Goal: Task Accomplishment & Management: Complete application form

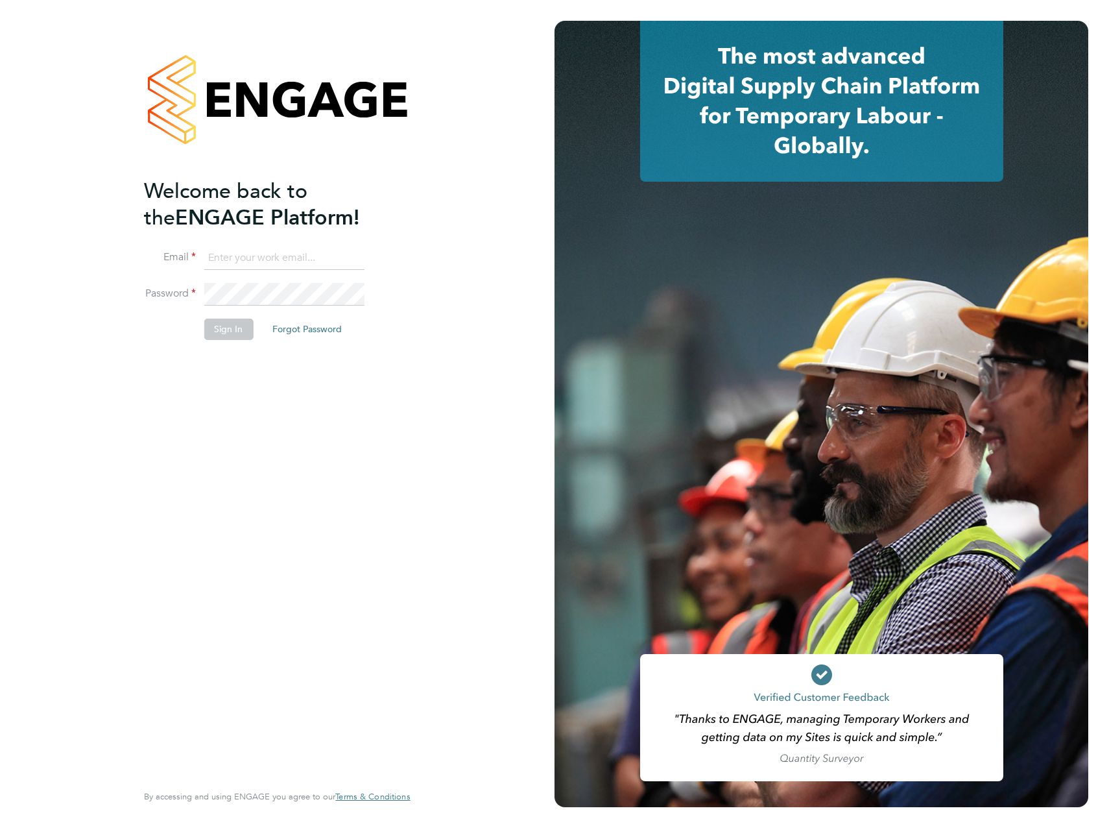
click at [285, 264] on input at bounding box center [284, 258] width 160 height 23
type input "joel.hollinshead@vistry.co.uk"
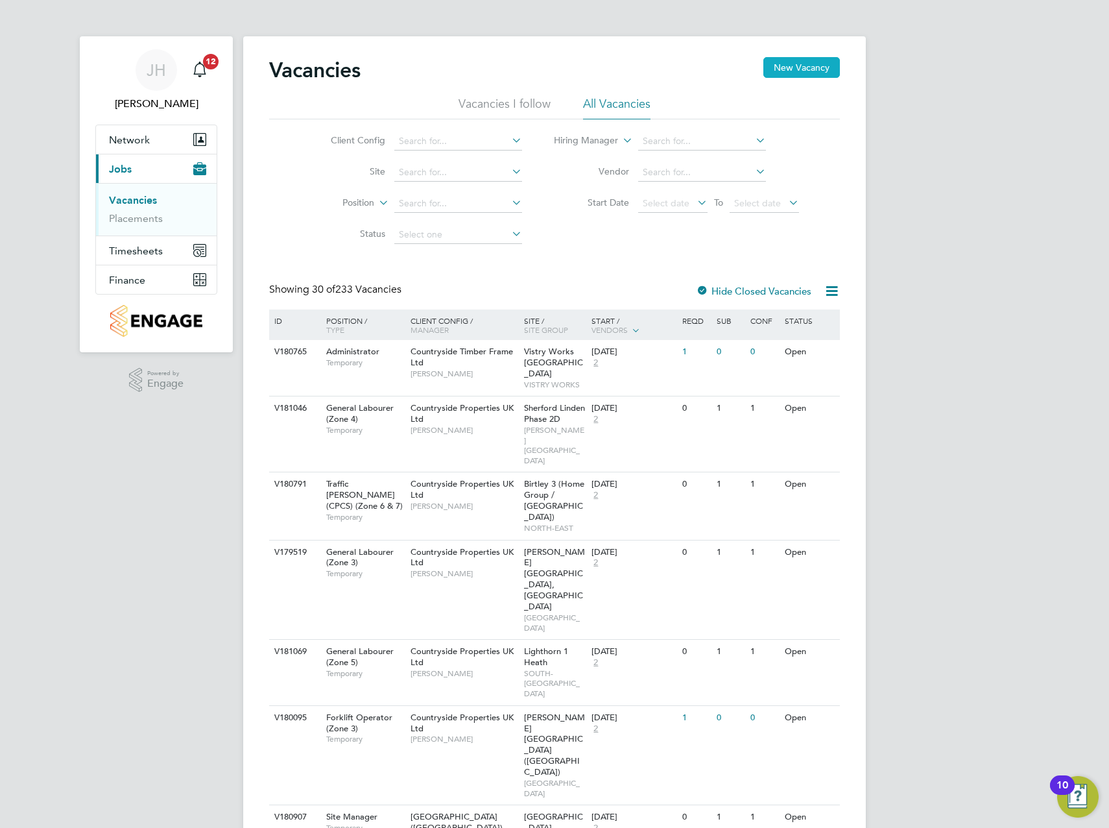
click at [820, 64] on button "New Vacancy" at bounding box center [802, 67] width 77 height 21
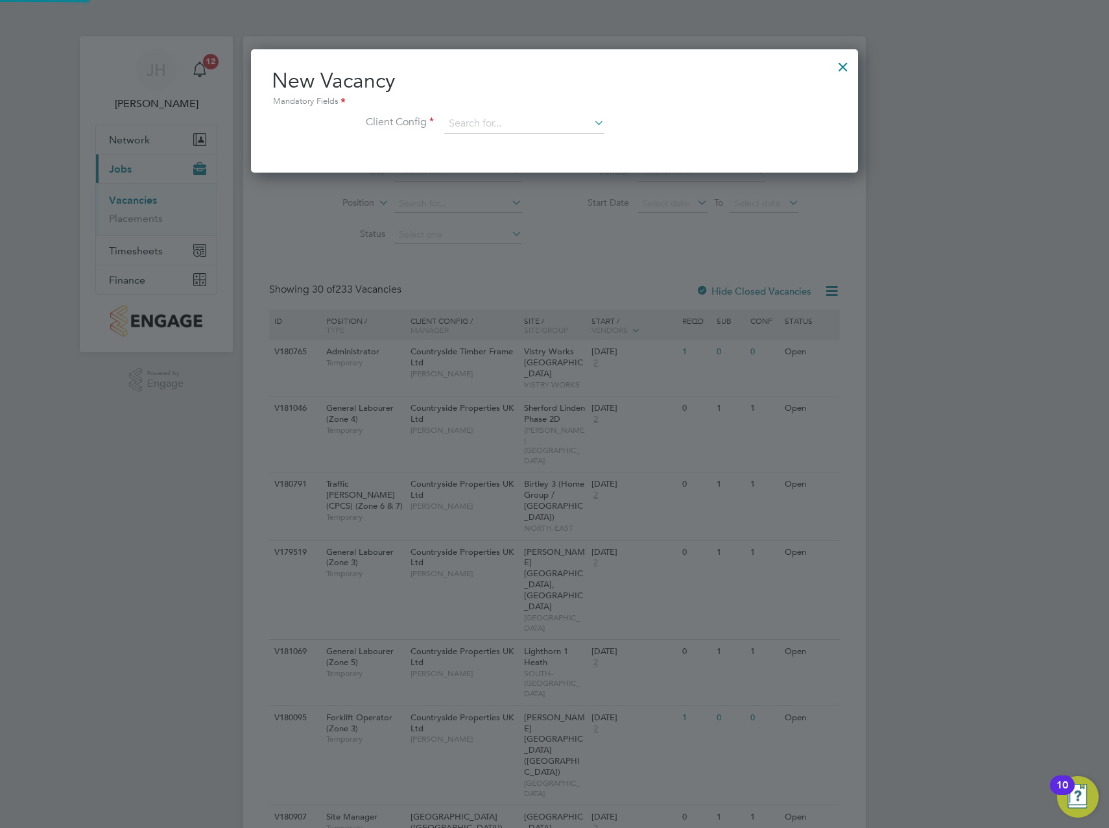
scroll to position [123, 608]
click at [500, 122] on input at bounding box center [524, 123] width 160 height 19
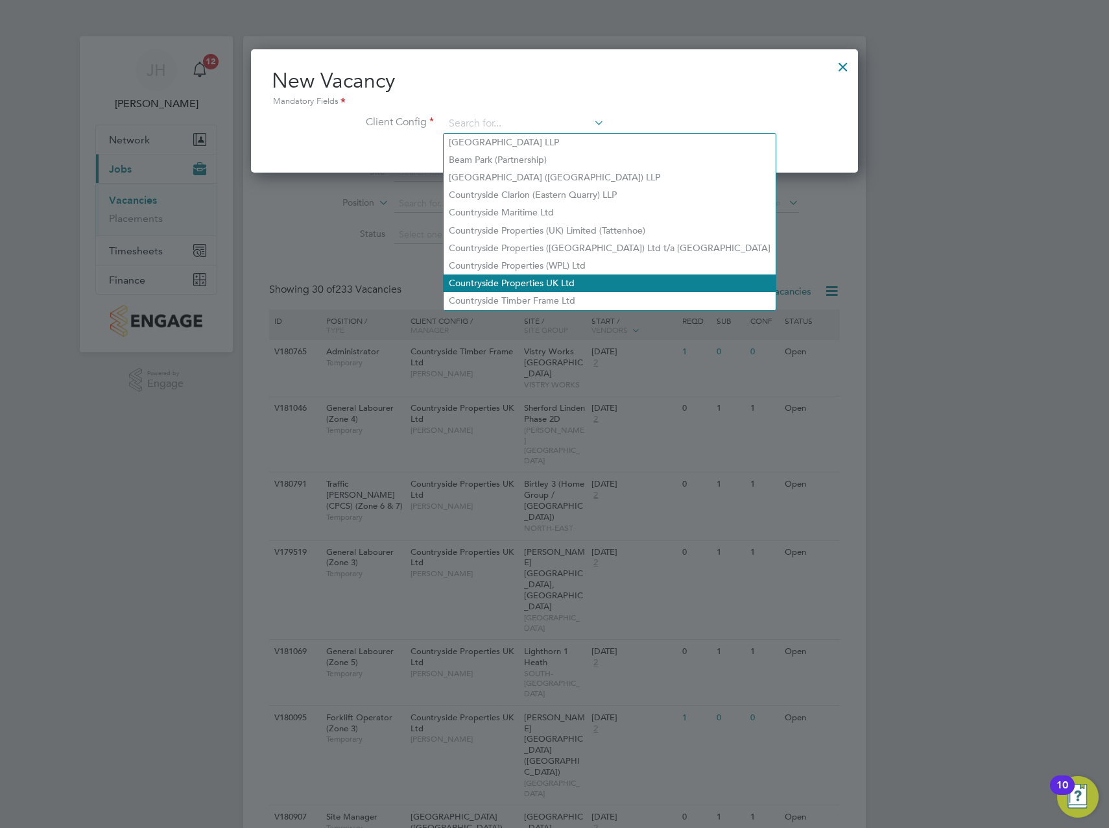
click at [546, 274] on li "Countryside Properties UK Ltd" at bounding box center [610, 283] width 332 height 18
type input "Countryside Properties UK Ltd"
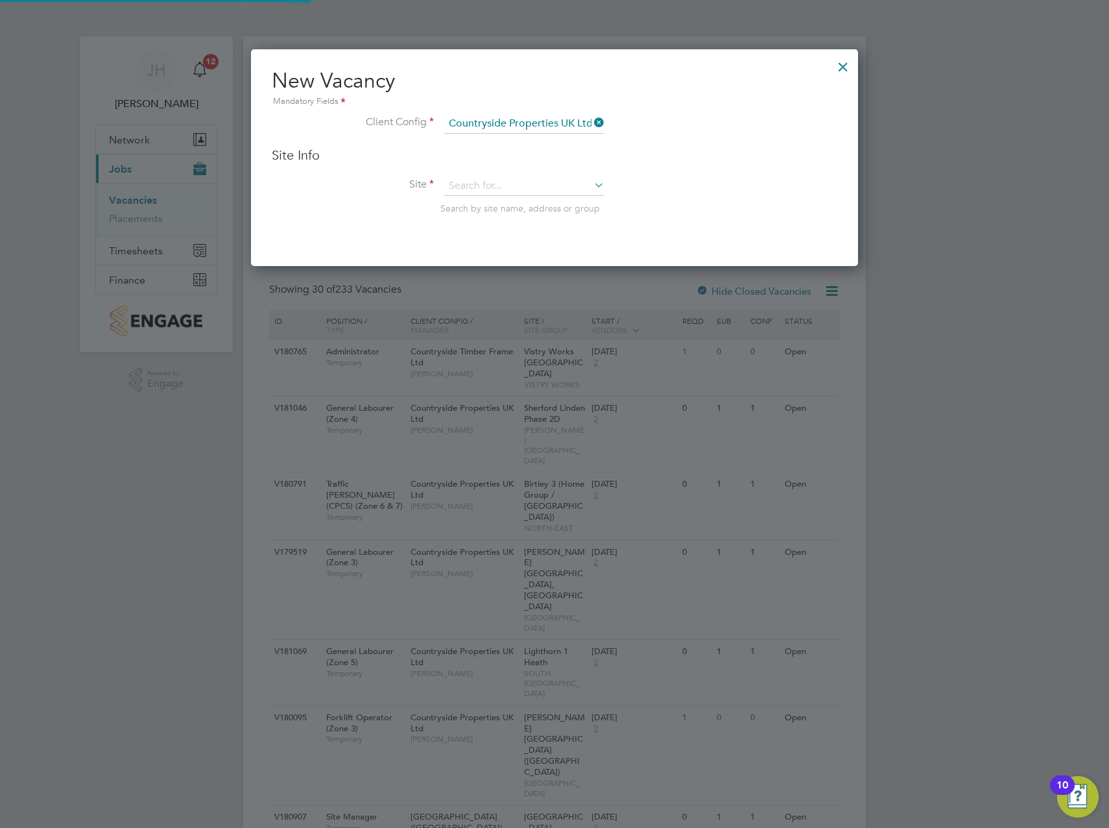
scroll to position [217, 608]
click at [540, 187] on input at bounding box center [524, 185] width 160 height 19
click at [515, 199] on li "[GEOGRAPHIC_DATA]" at bounding box center [525, 205] width 162 height 18
type input "[GEOGRAPHIC_DATA]"
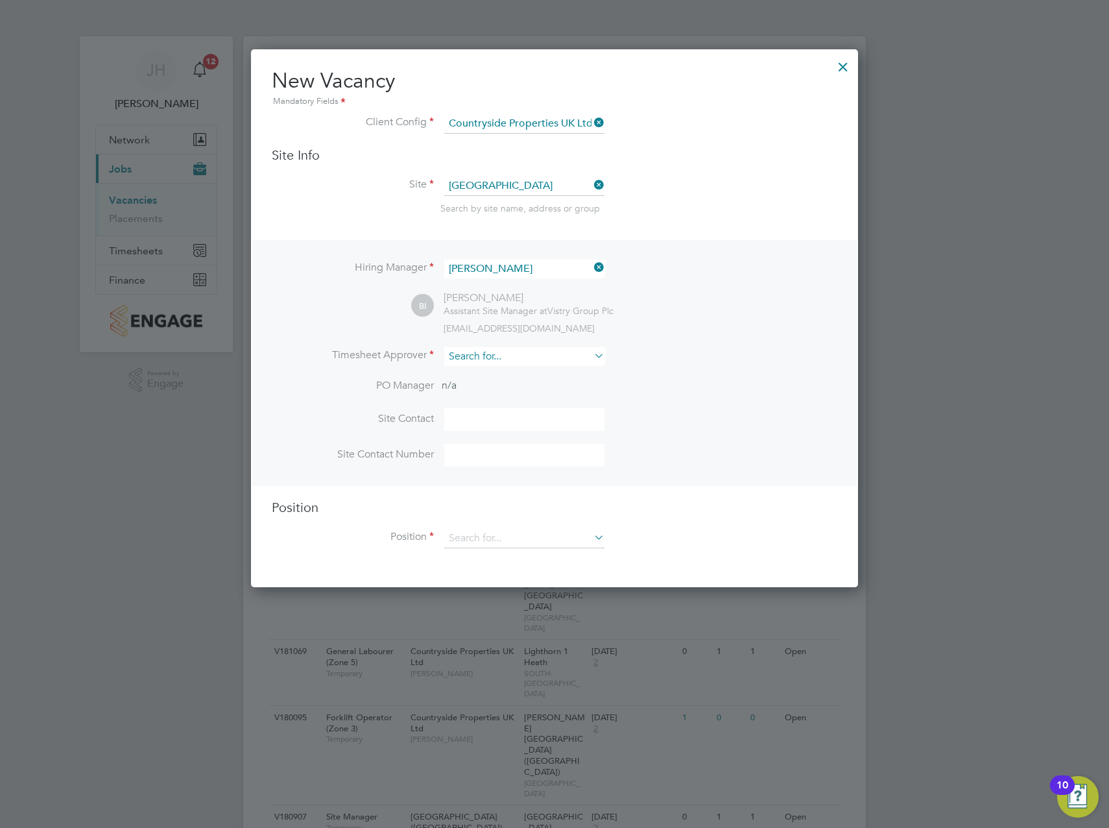
click at [511, 355] on input at bounding box center [524, 356] width 160 height 19
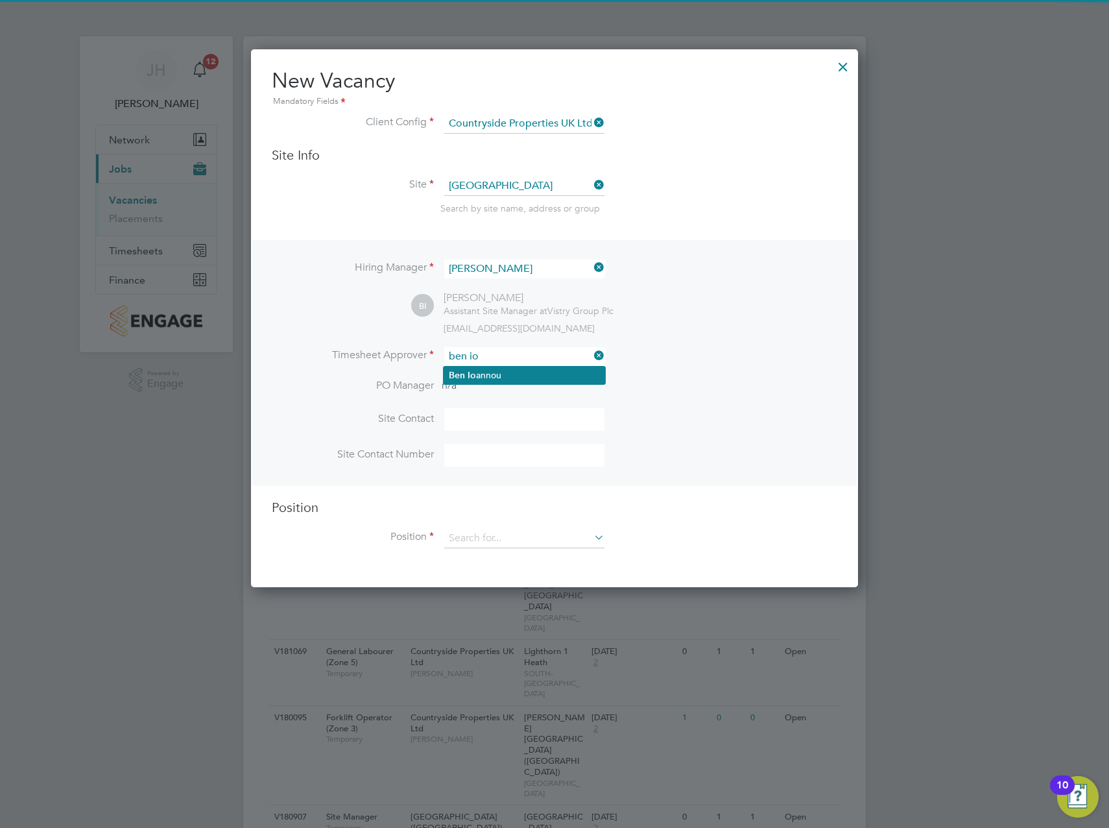
click at [489, 376] on li "[PERSON_NAME] annou" at bounding box center [525, 376] width 162 height 18
type input "[PERSON_NAME]"
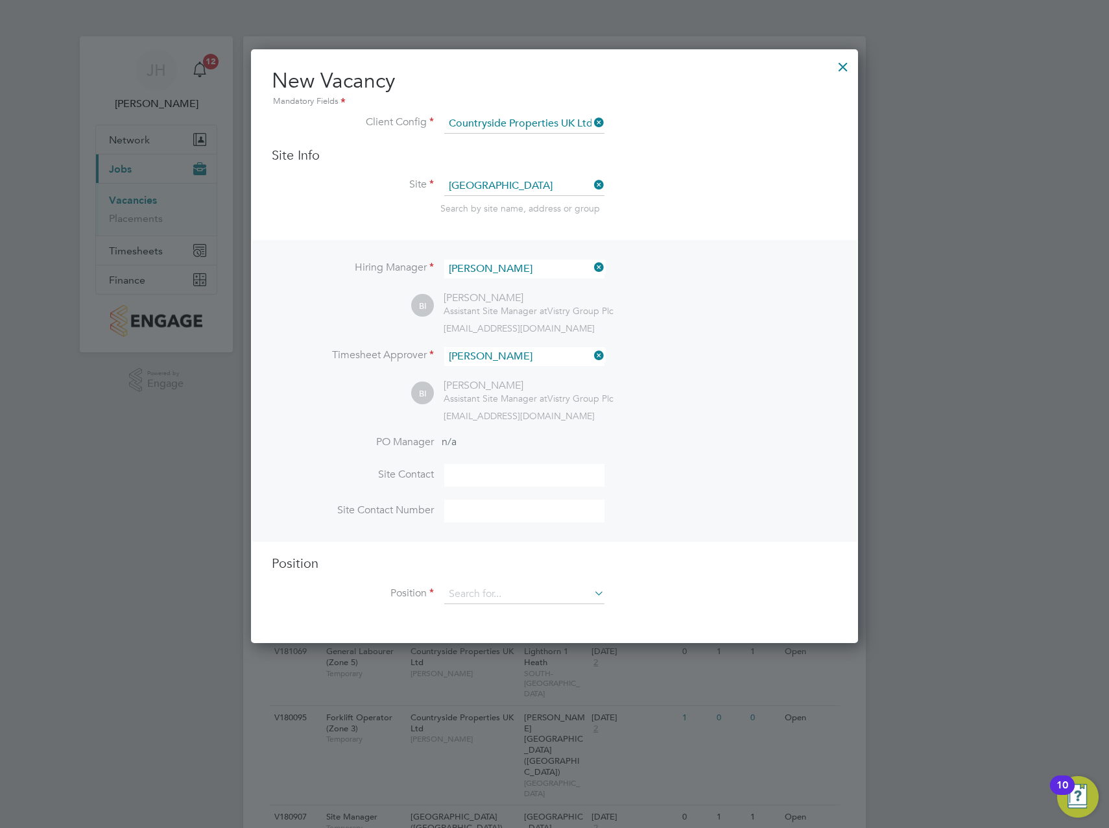
scroll to position [596, 608]
click at [679, 476] on li "Site Contact" at bounding box center [555, 482] width 566 height 36
click at [534, 591] on input at bounding box center [524, 594] width 160 height 19
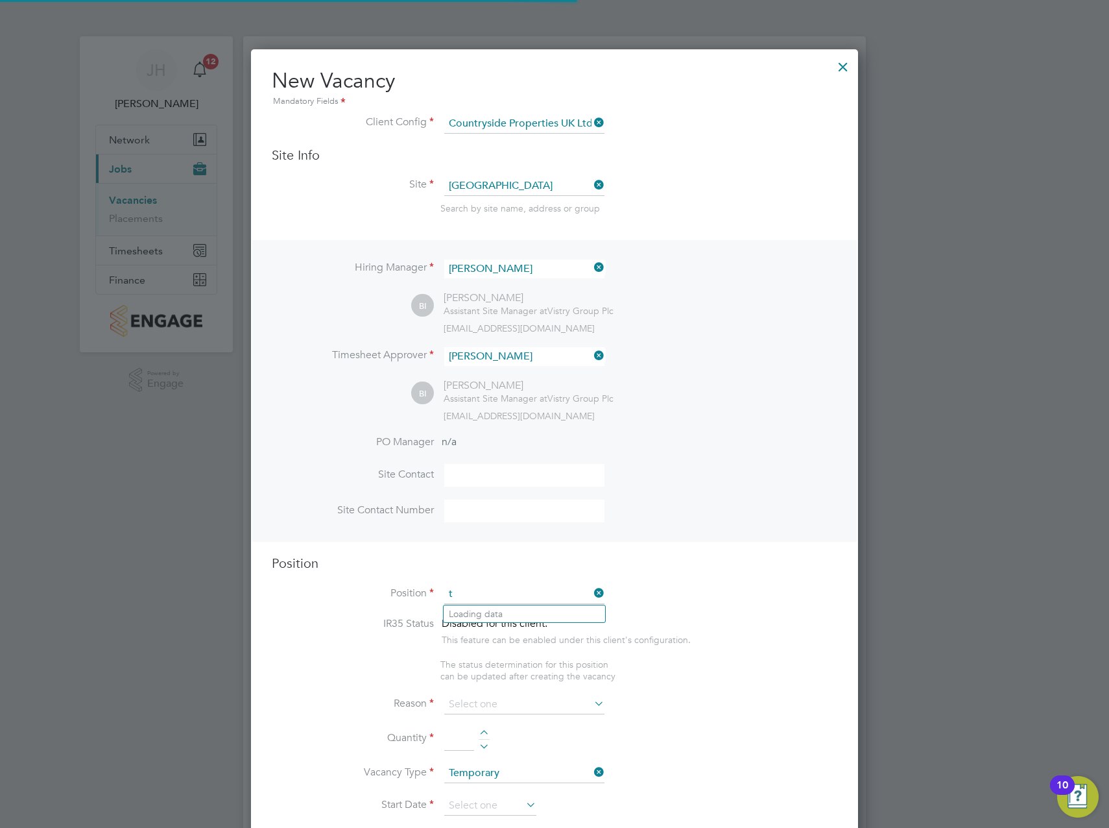
scroll to position [1865, 608]
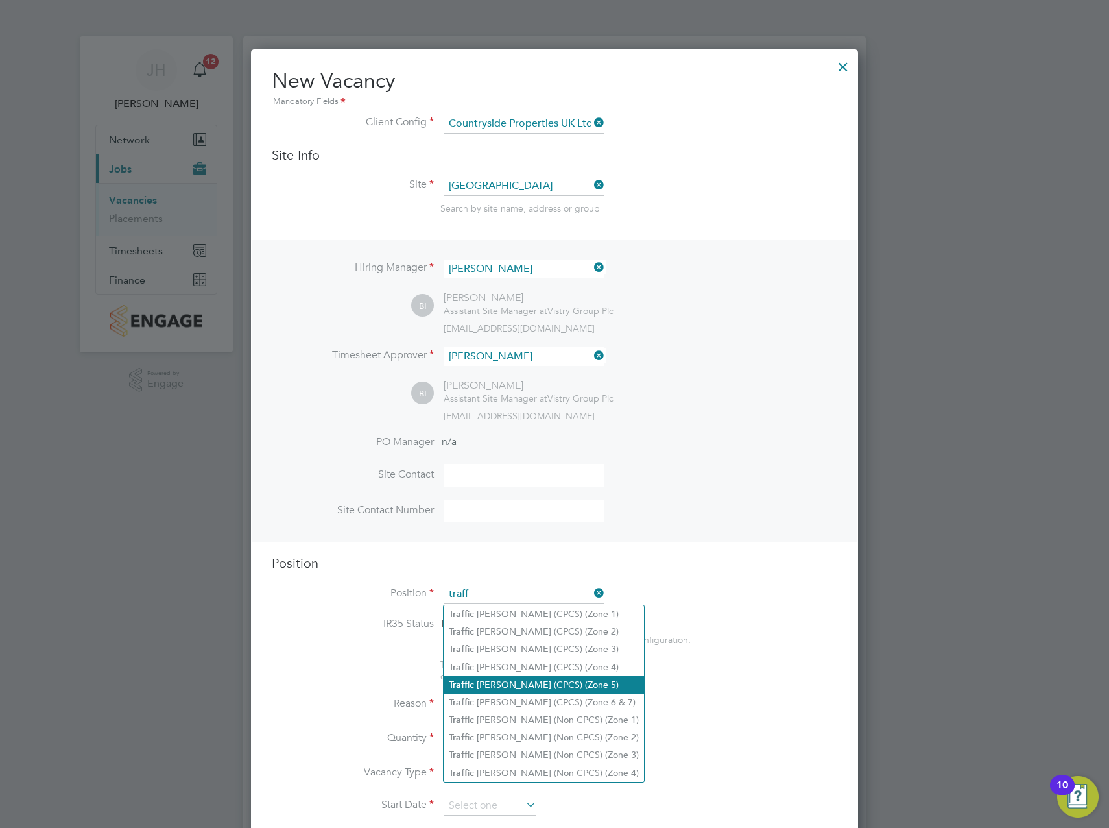
click at [538, 688] on li "Traff ic [PERSON_NAME] (CPCS) (Zone 5)" at bounding box center [544, 685] width 200 height 18
type input "Traffic [PERSON_NAME] (CPCS) (Zone 5)"
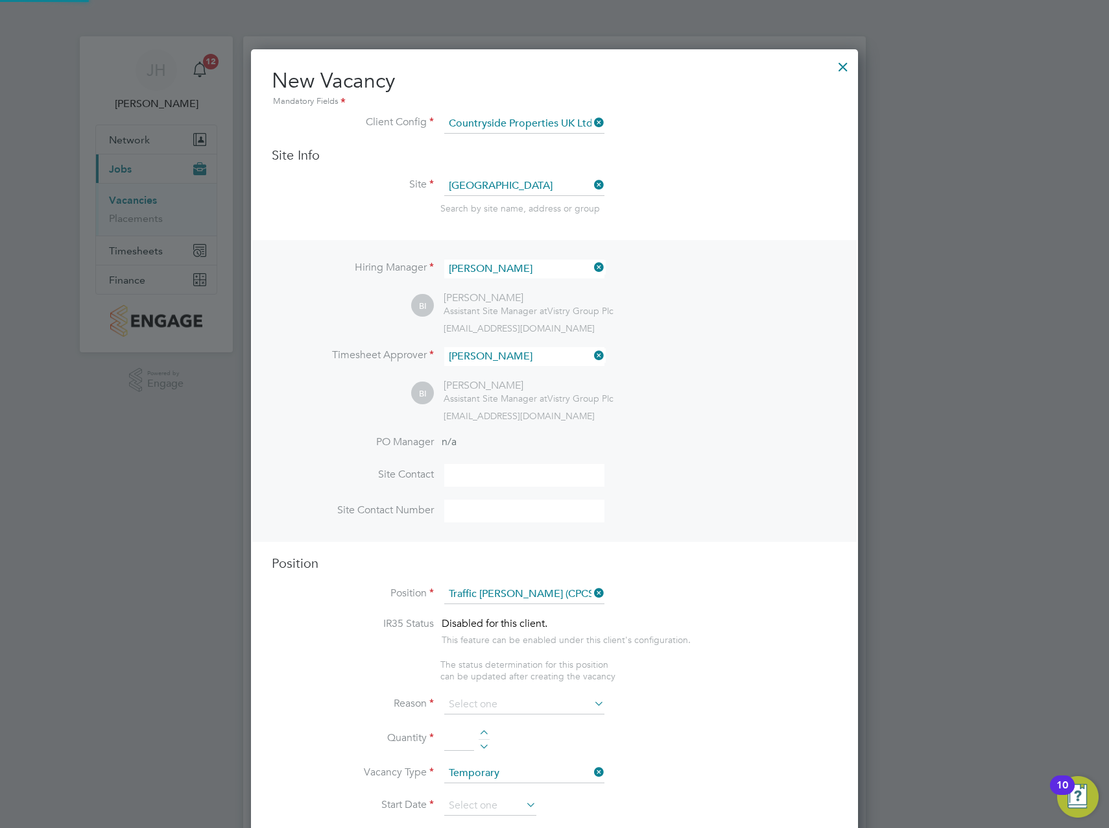
type textarea "- Working under the supervision and management of the Project Manager, Site Man…"
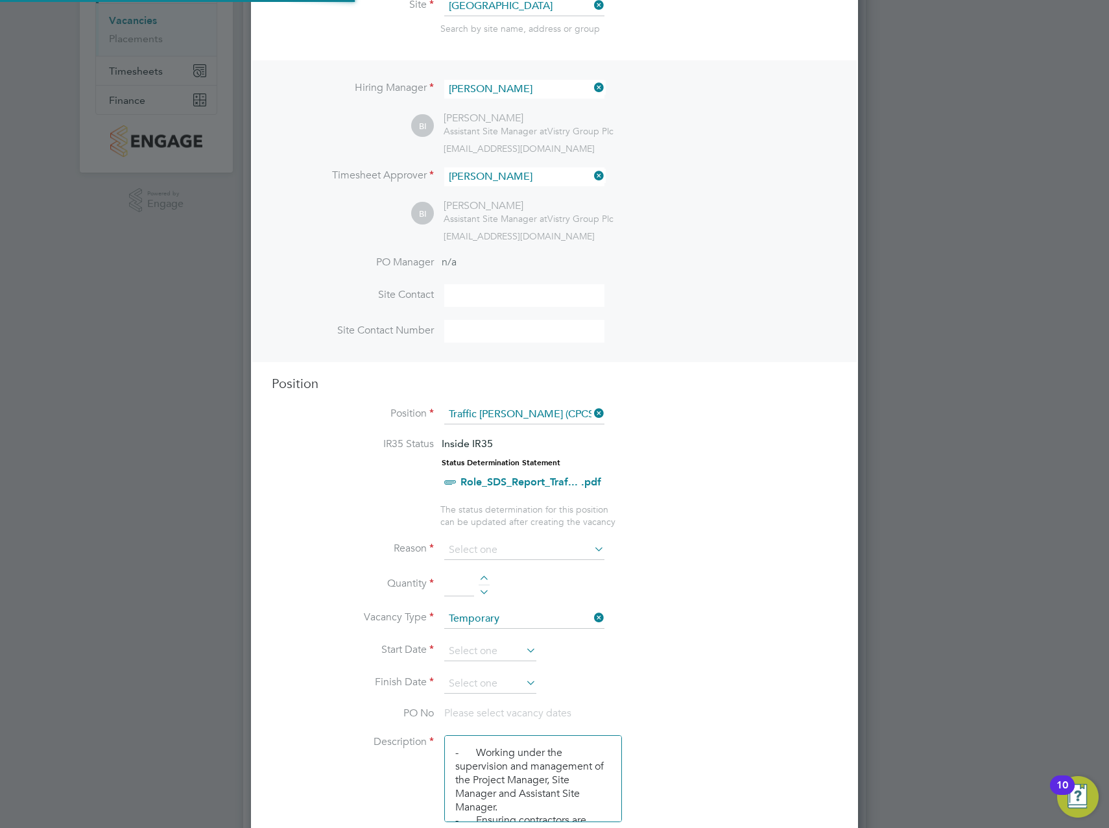
scroll to position [195, 0]
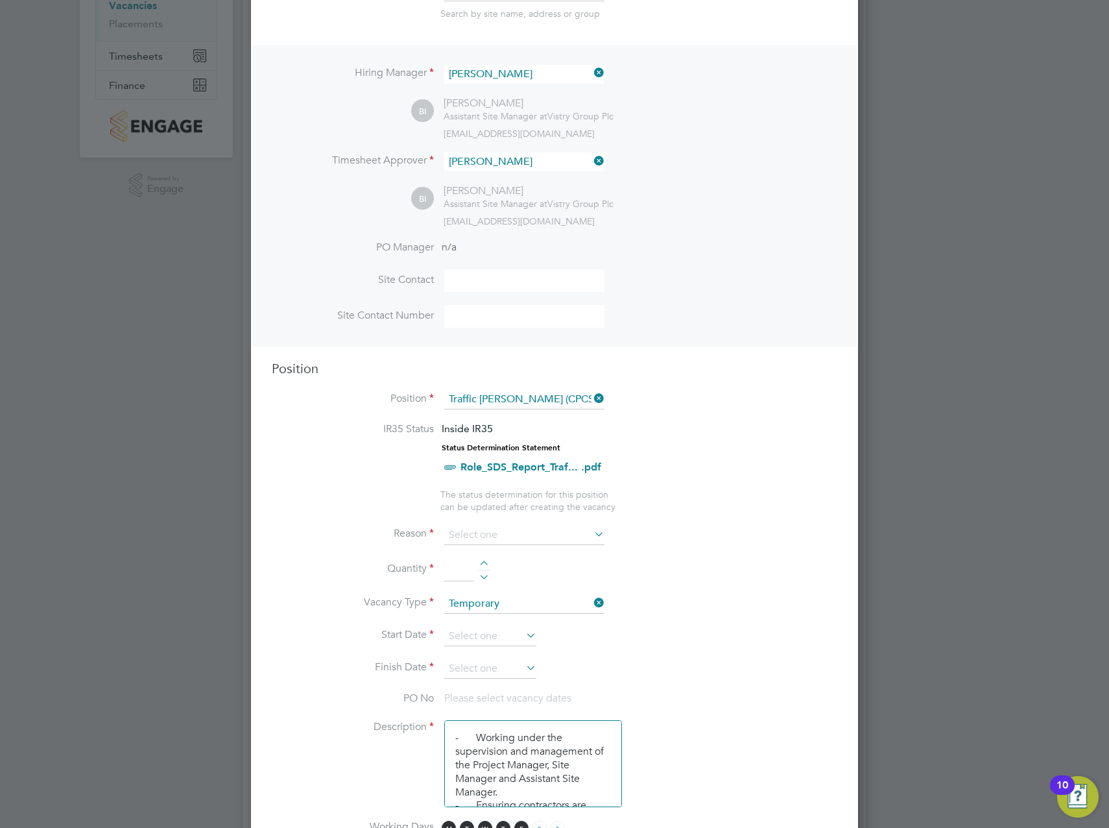
click at [537, 557] on li "Reason" at bounding box center [555, 541] width 566 height 32
click at [537, 546] on li "Reason" at bounding box center [555, 541] width 566 height 32
click at [547, 531] on input at bounding box center [524, 534] width 160 height 19
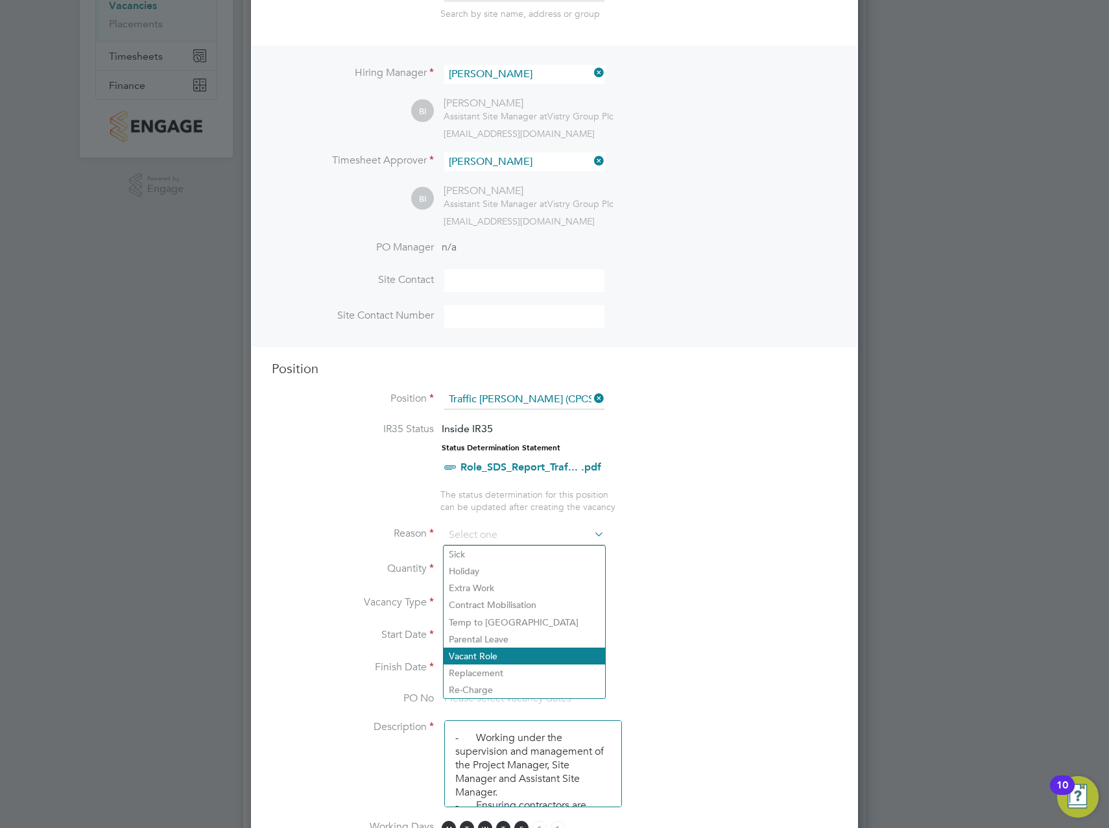
click at [496, 657] on li "Vacant Role" at bounding box center [525, 655] width 162 height 17
type input "Vacant Role"
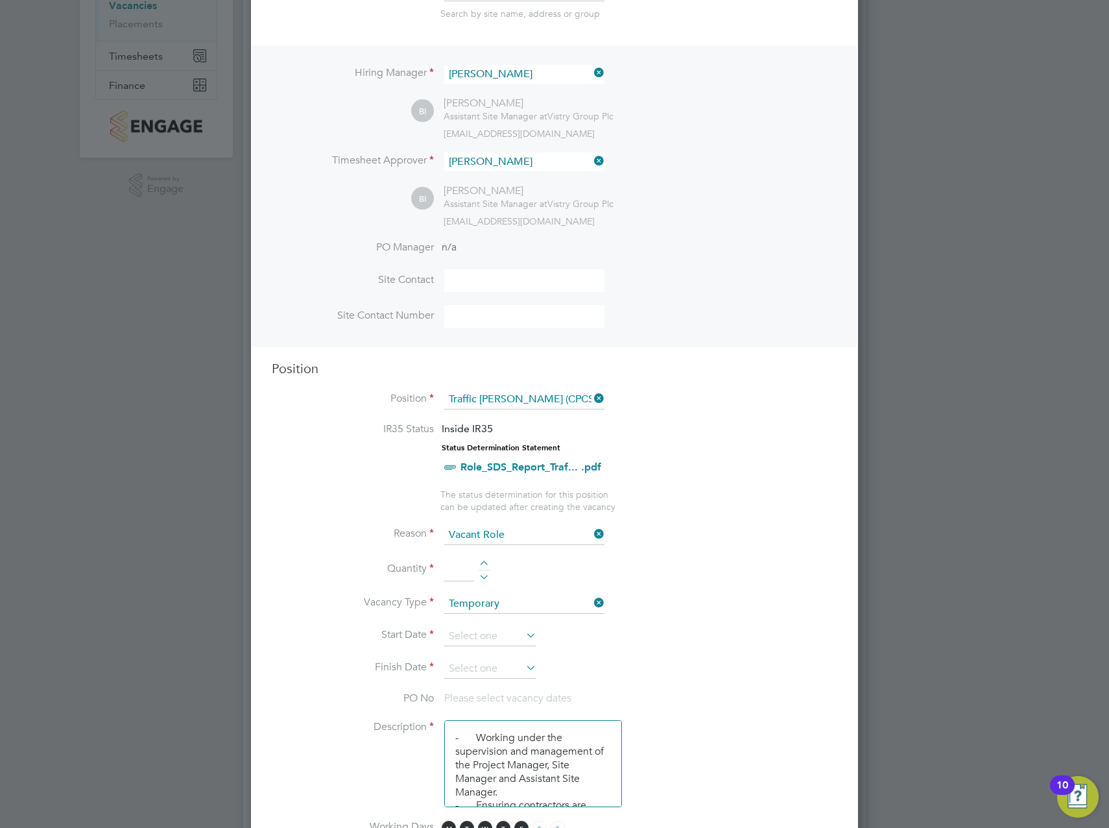
click at [484, 563] on div at bounding box center [484, 565] width 11 height 9
type input "1"
click at [492, 631] on input at bounding box center [490, 636] width 92 height 19
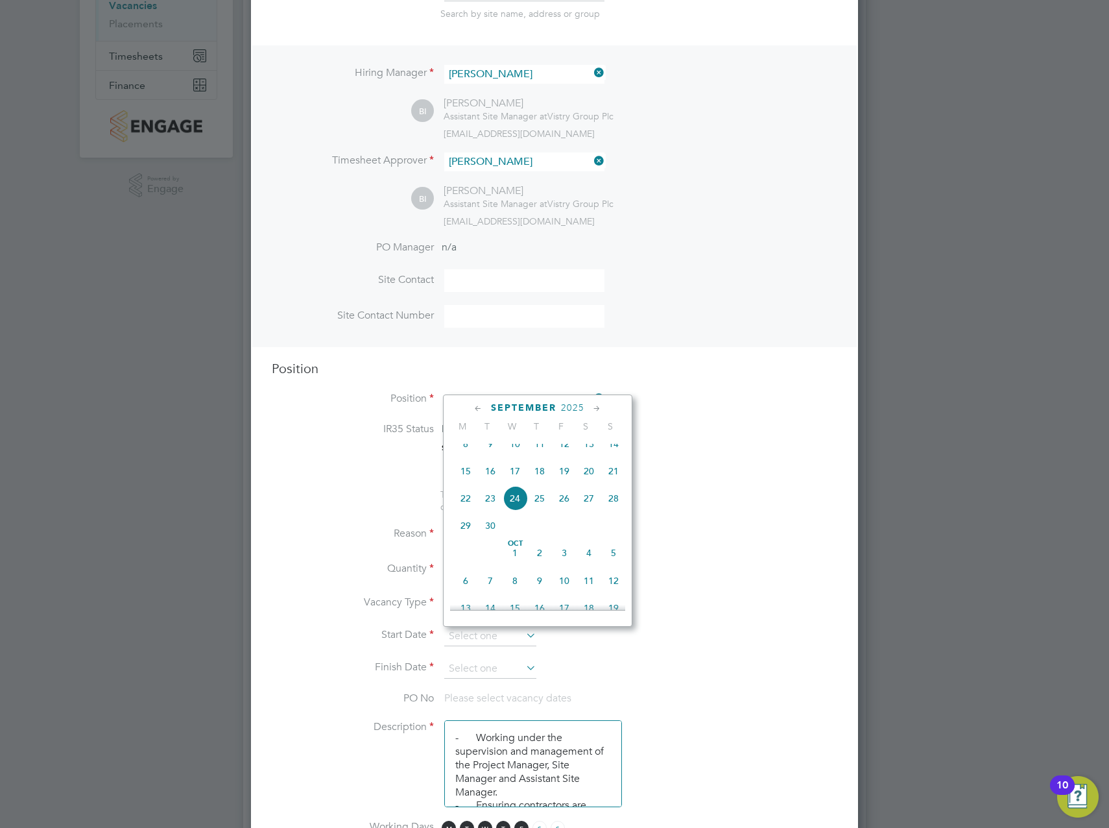
click at [465, 506] on span "22" at bounding box center [465, 498] width 25 height 25
type input "[DATE]"
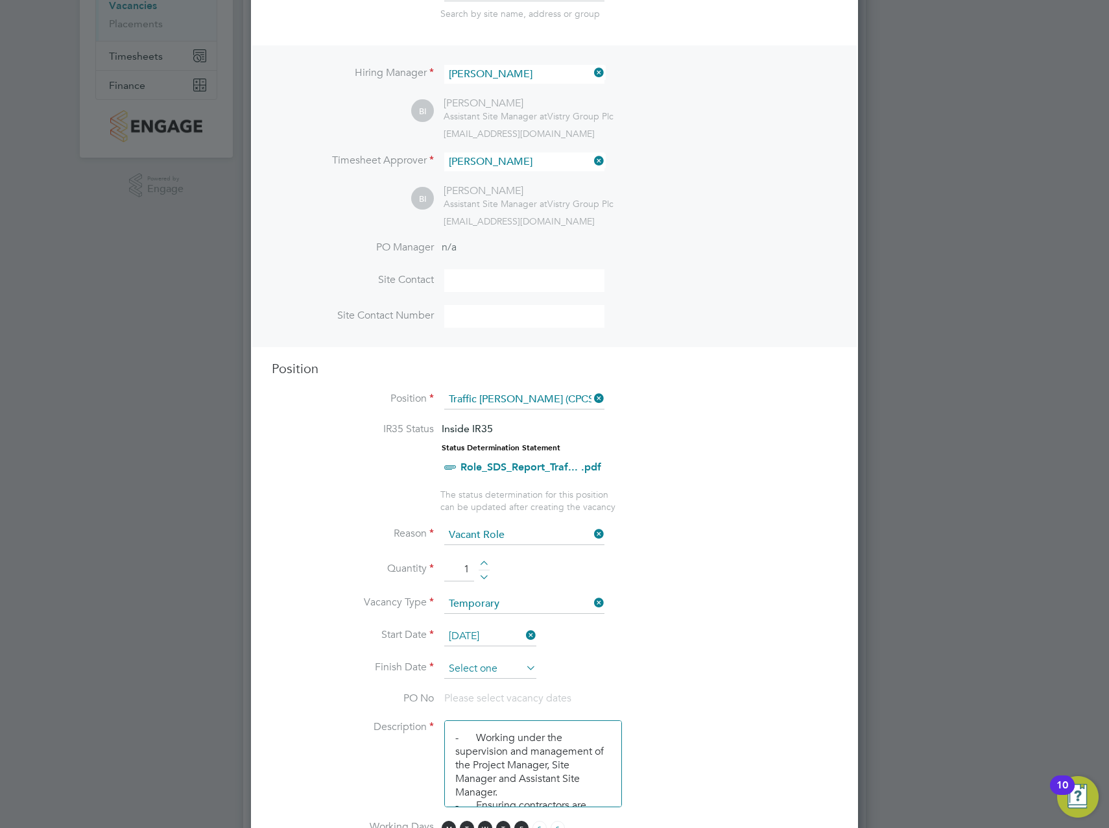
click at [496, 666] on input at bounding box center [490, 668] width 92 height 19
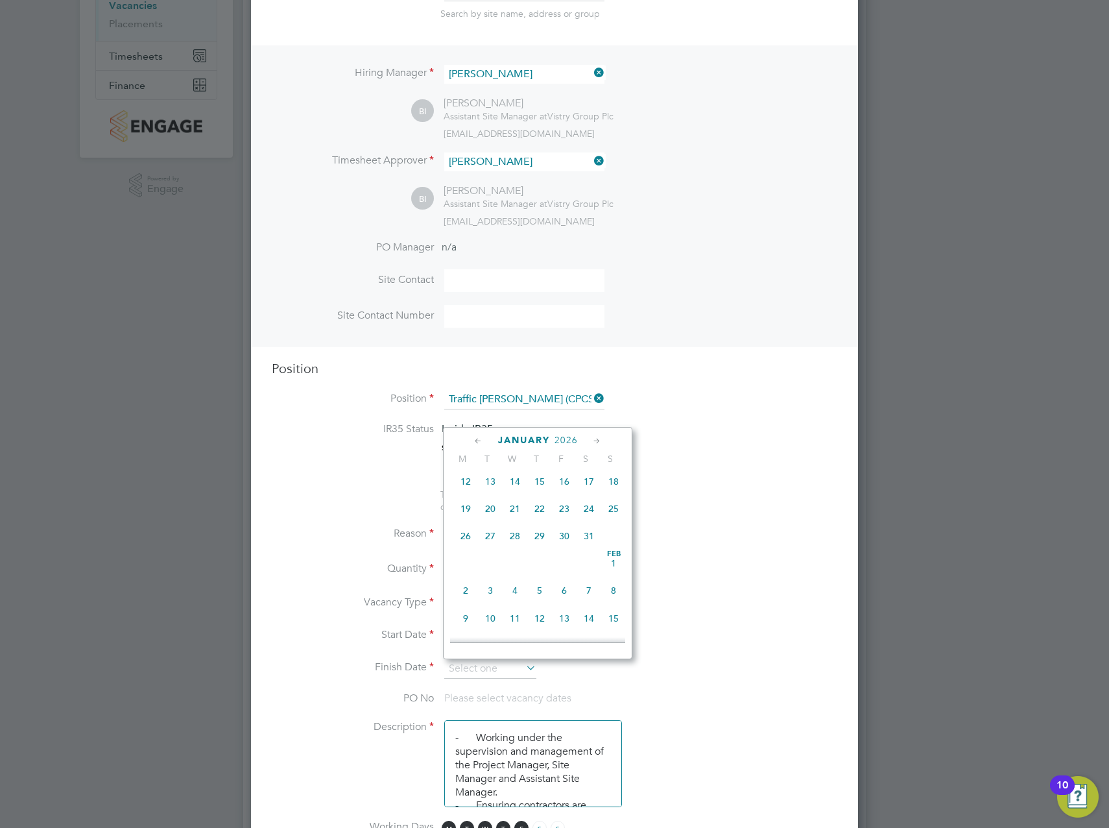
scroll to position [917, 0]
click at [512, 541] on span "31" at bounding box center [515, 528] width 25 height 25
type input "[DATE]"
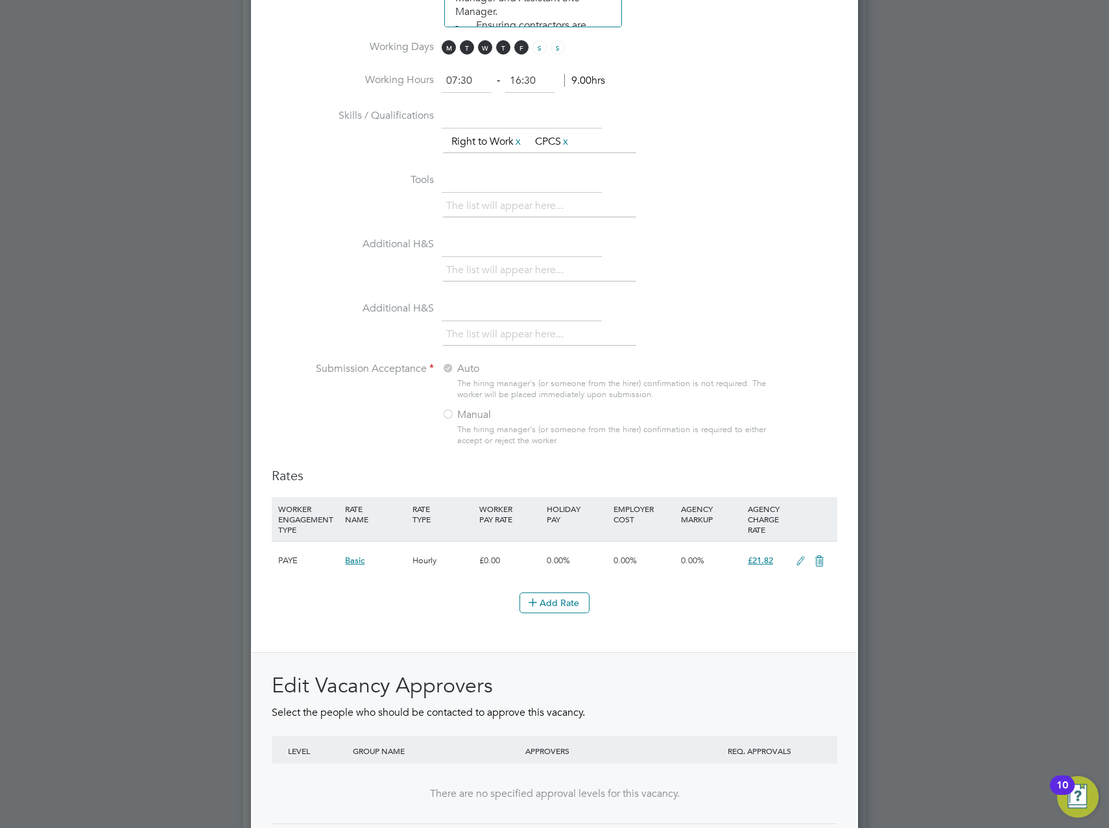
scroll to position [1180, 0]
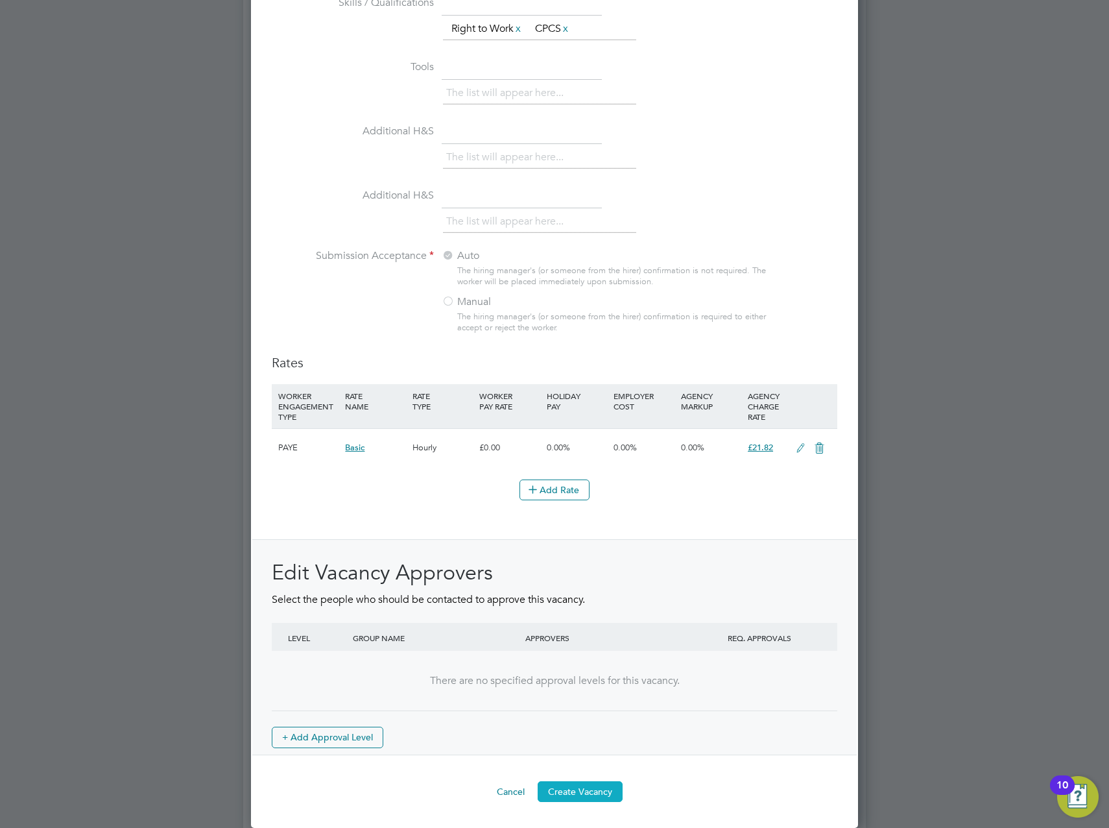
click at [574, 787] on button "Create Vacancy" at bounding box center [580, 791] width 85 height 21
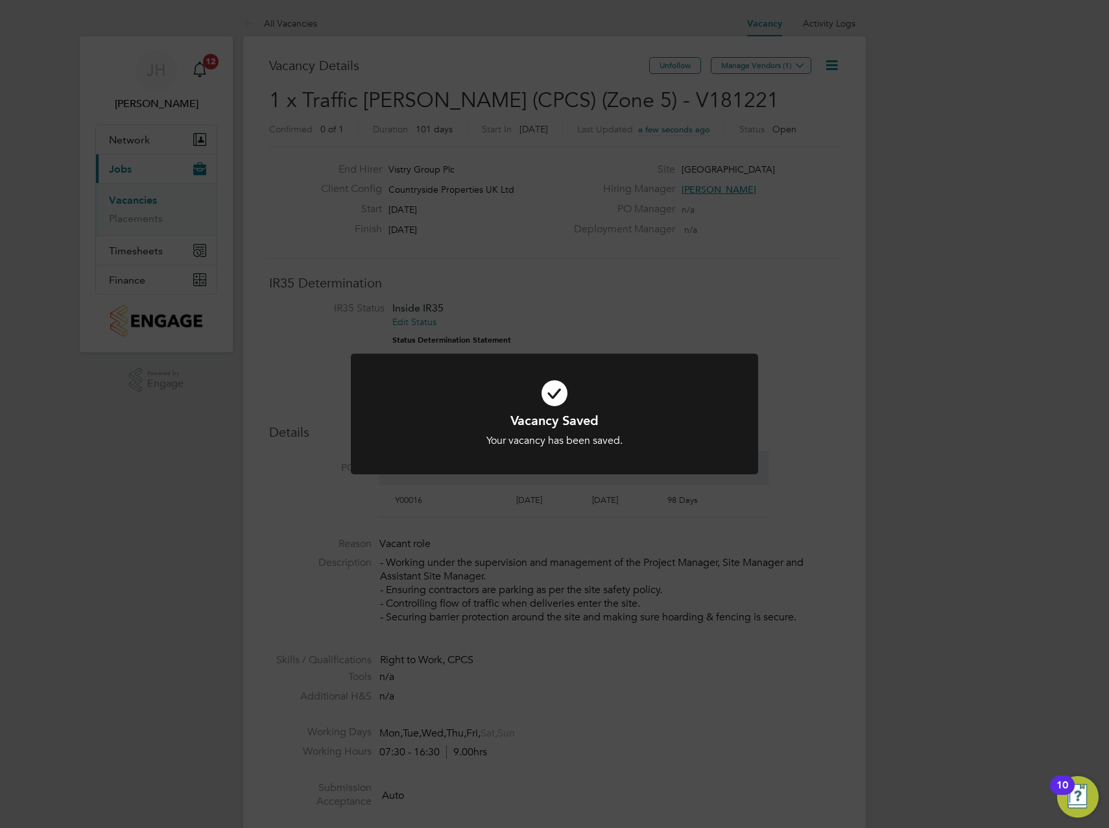
click at [777, 75] on div "Vacancy Saved Your vacancy has been saved. Cancel Okay" at bounding box center [554, 414] width 1109 height 828
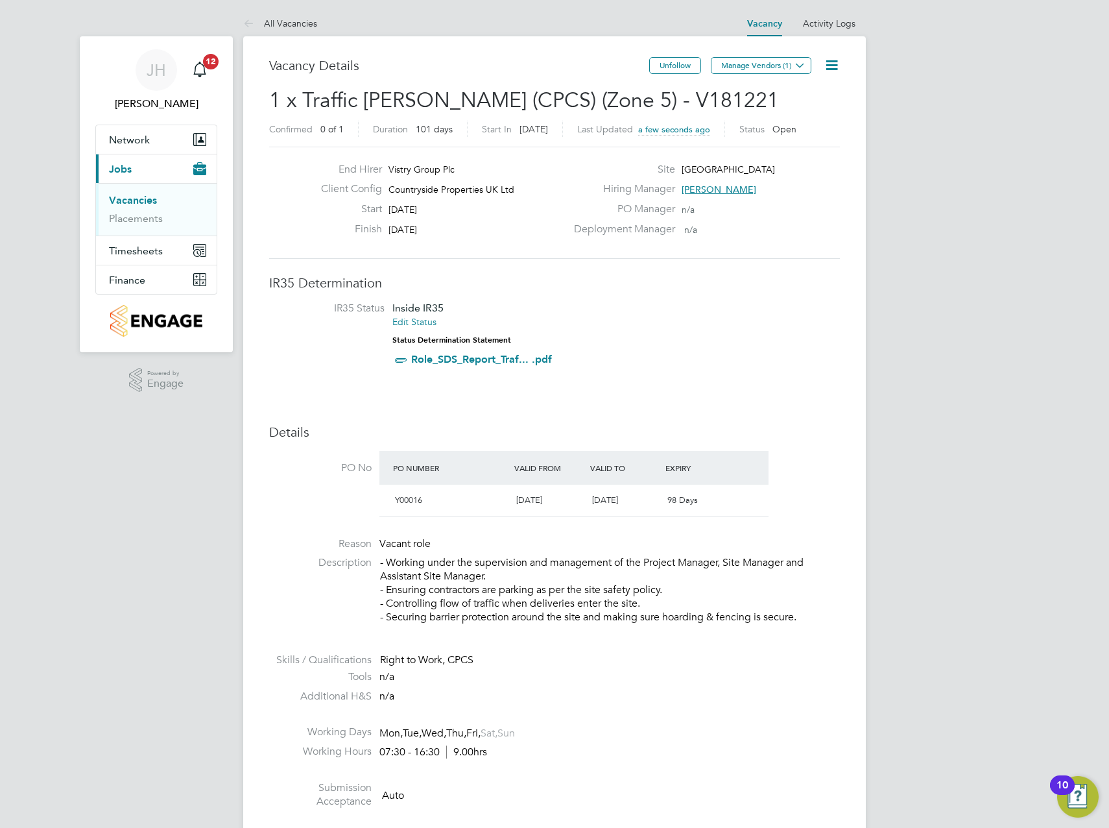
click at [773, 62] on button "Manage Vendors (1)" at bounding box center [761, 65] width 101 height 17
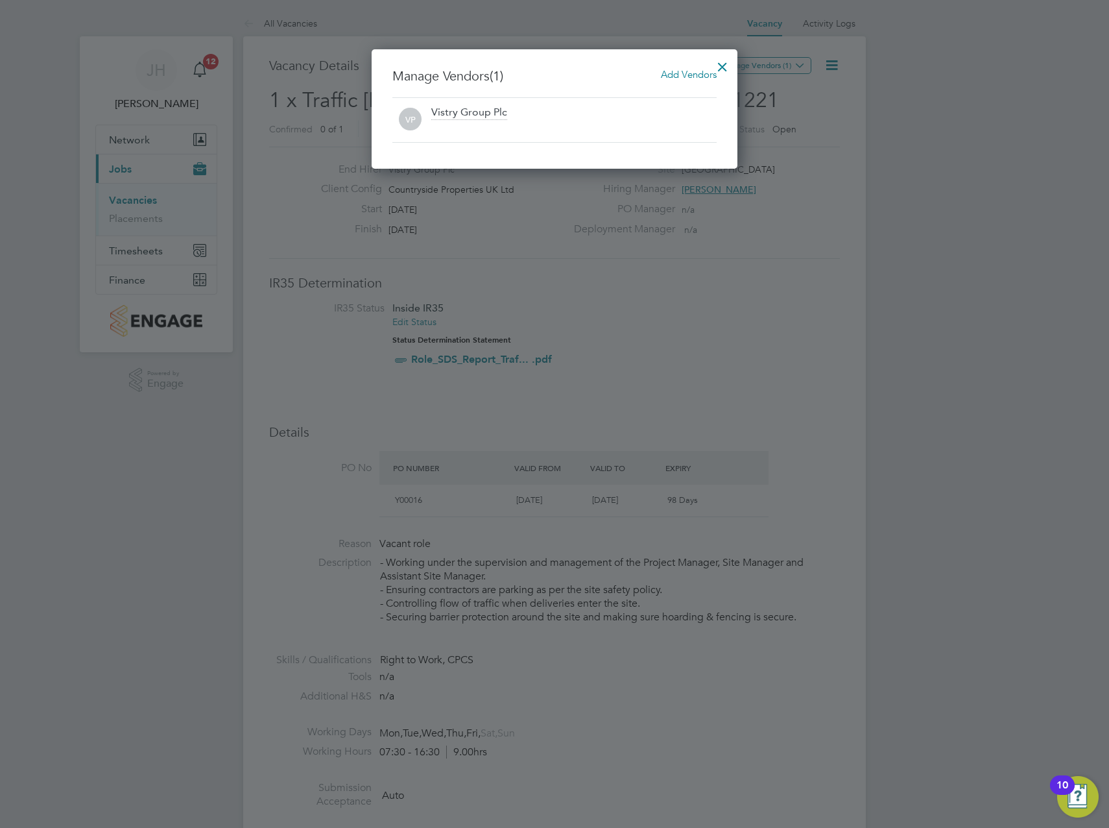
click at [683, 74] on span "Add Vendors" at bounding box center [689, 74] width 56 height 12
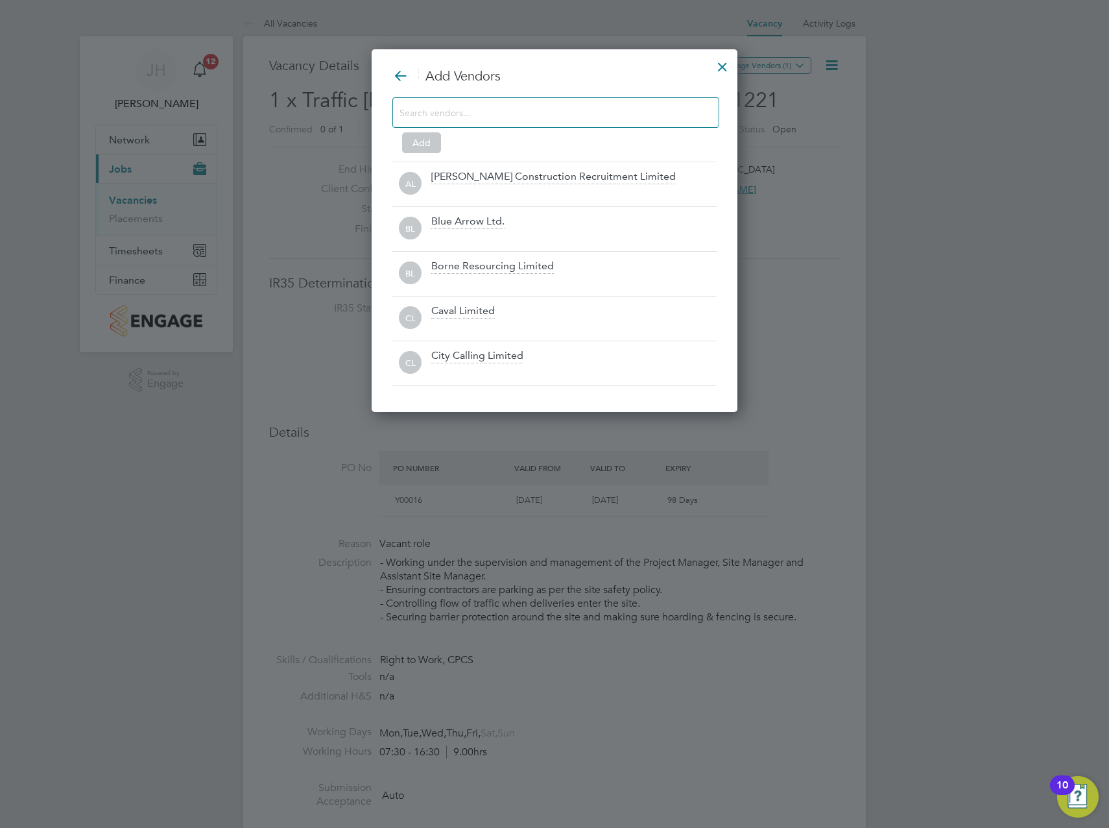
click at [636, 126] on div at bounding box center [556, 112] width 327 height 30
click at [639, 121] on input at bounding box center [546, 112] width 292 height 17
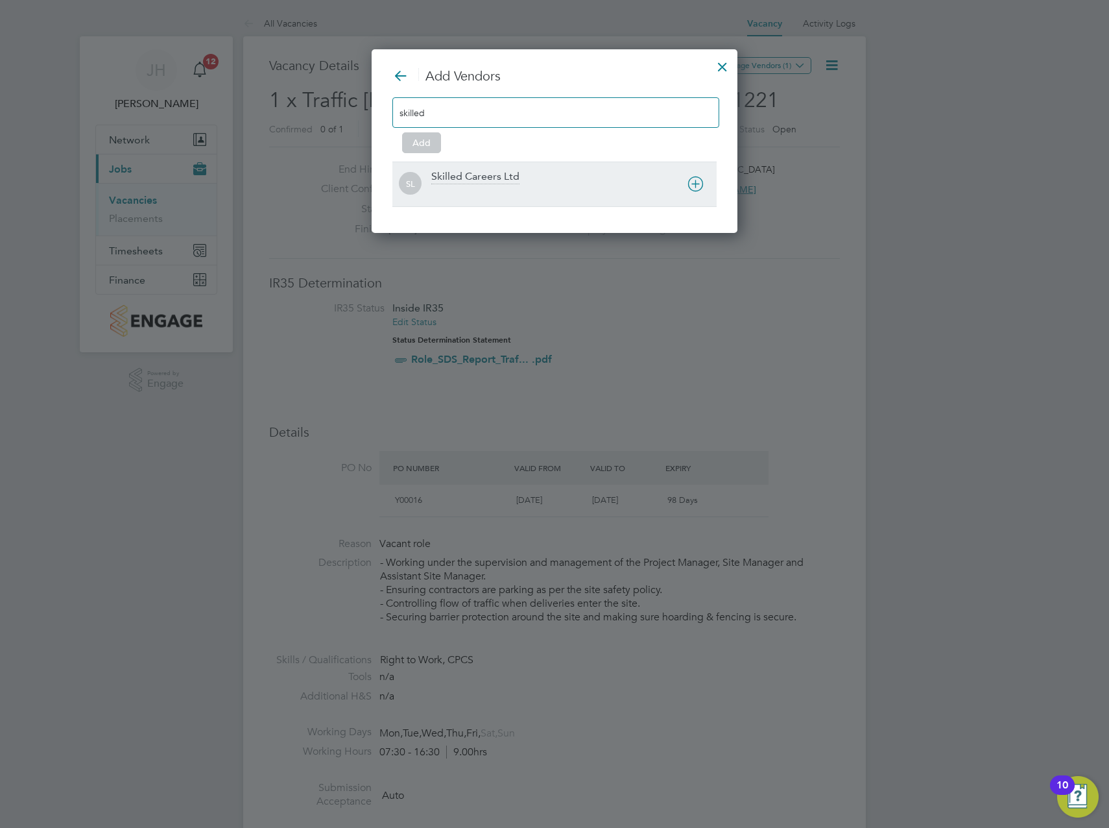
type input "skilled"
click at [693, 183] on icon at bounding box center [696, 184] width 16 height 16
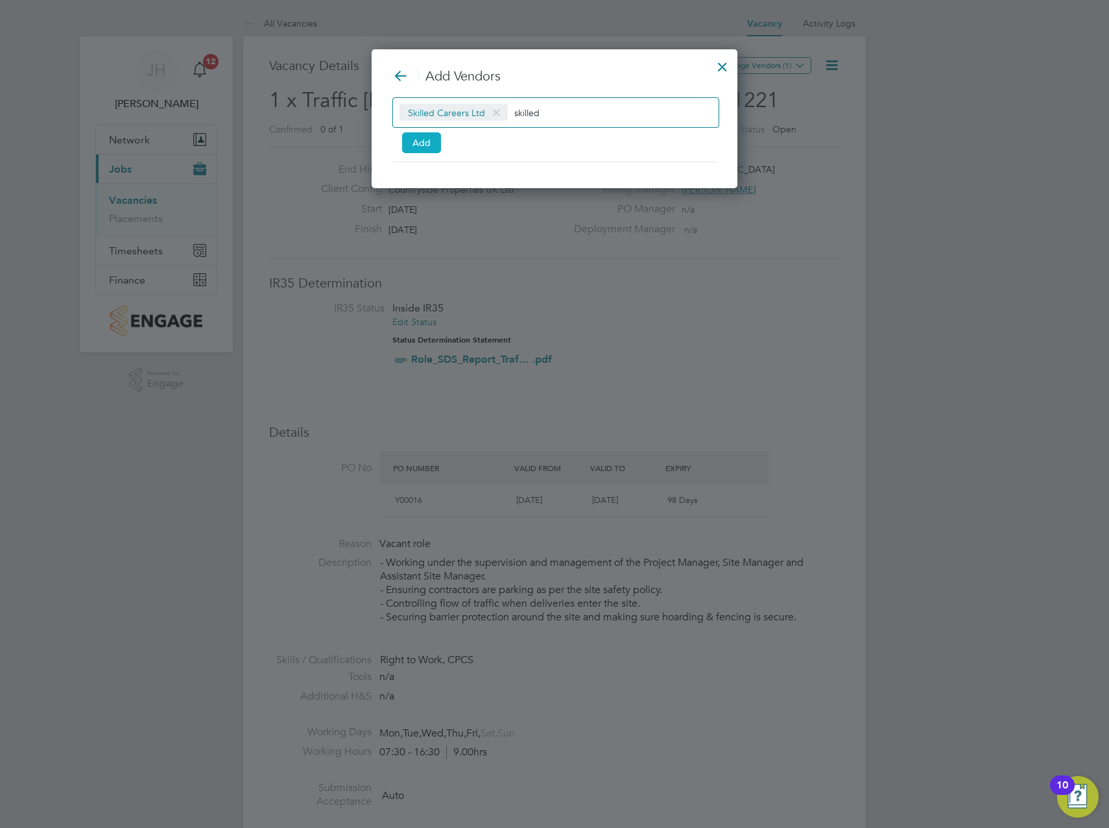
click at [434, 134] on button "Add" at bounding box center [421, 142] width 39 height 21
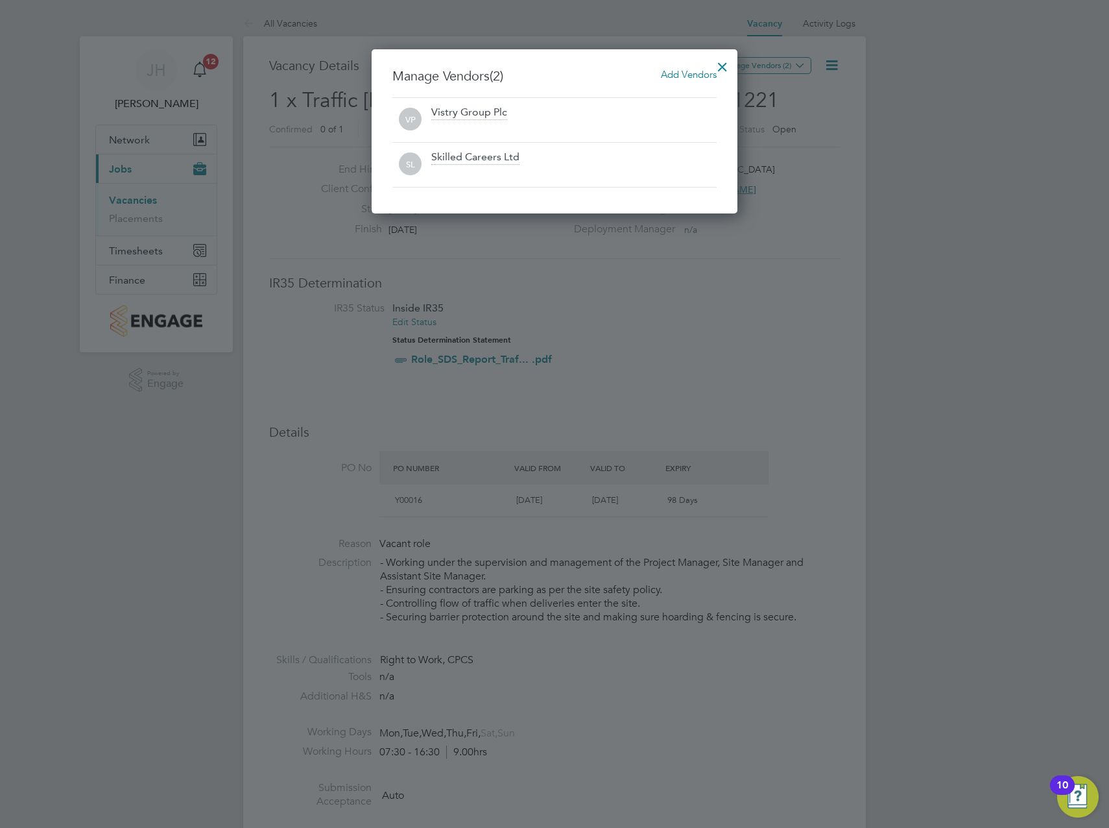
click at [721, 64] on div at bounding box center [722, 63] width 23 height 23
